Goal: Task Accomplishment & Management: Use online tool/utility

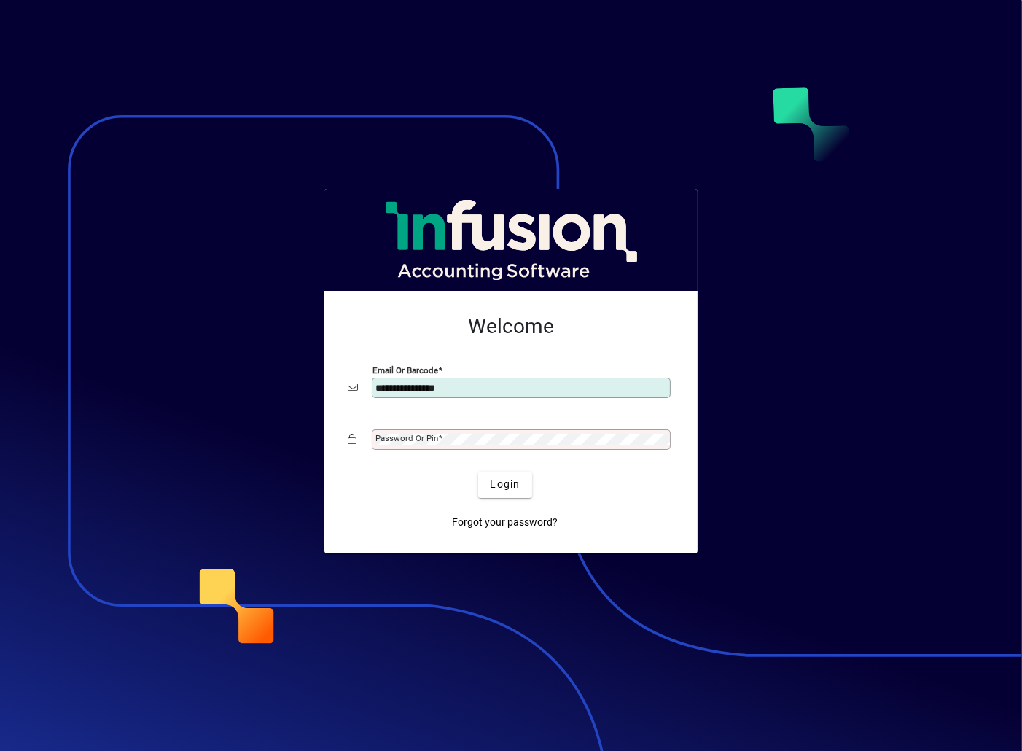
type input "**********"
click at [478, 472] on button "Login" at bounding box center [504, 485] width 53 height 26
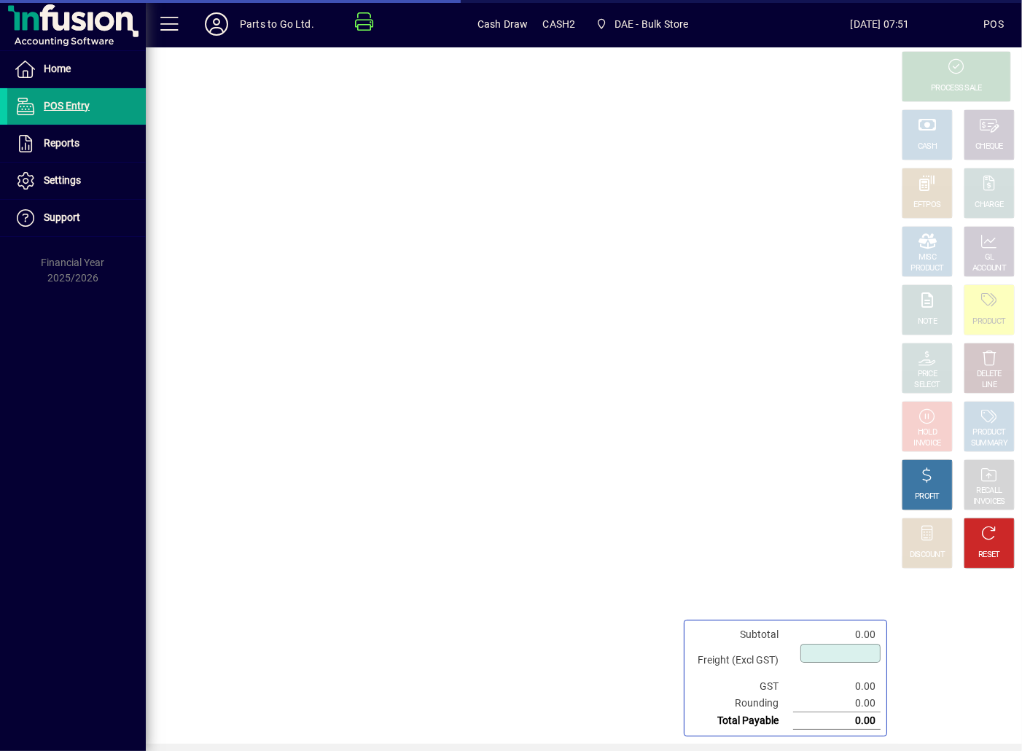
type input "****"
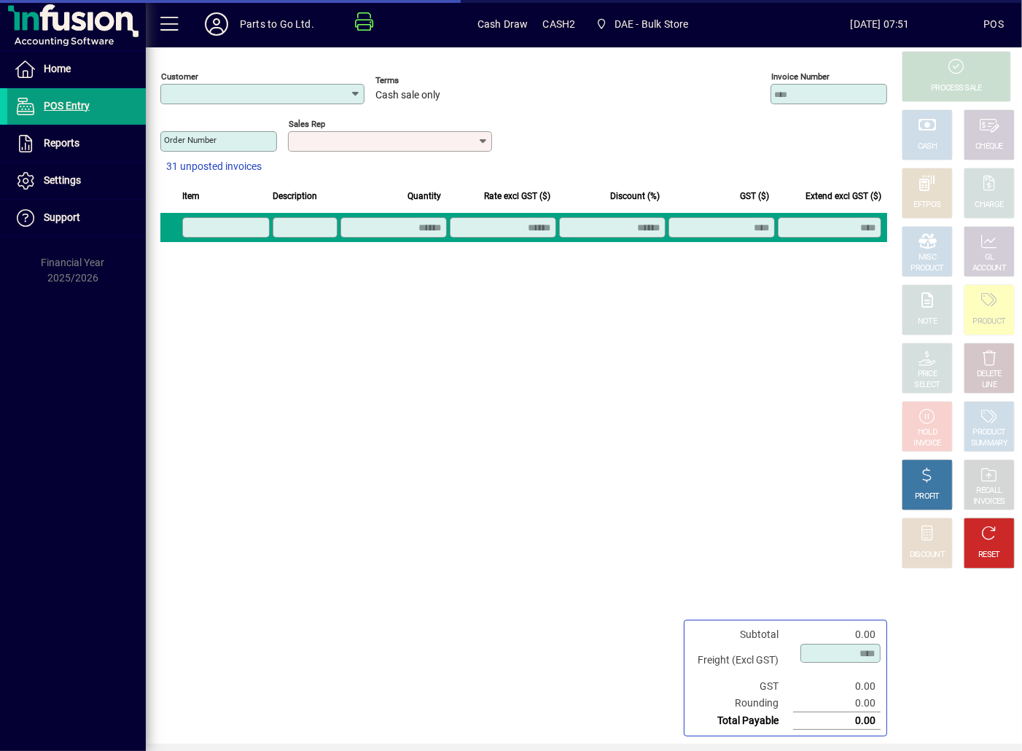
type input "**********"
